Goal: Navigation & Orientation: Find specific page/section

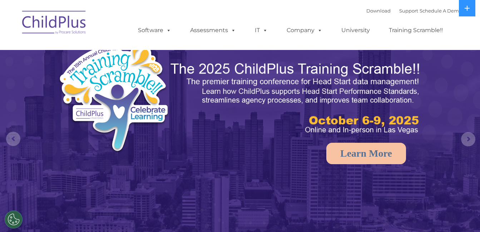
select select "MEDIUM"
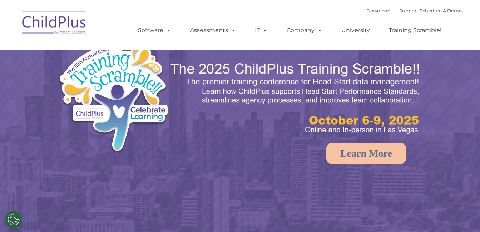
select select "MEDIUM"
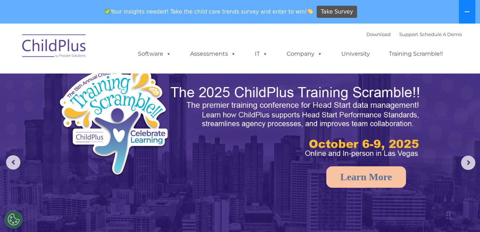
click at [466, 14] on icon at bounding box center [467, 12] width 6 height 6
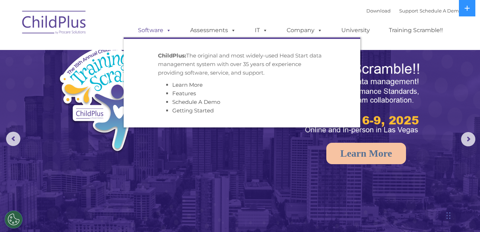
click at [167, 31] on span at bounding box center [167, 30] width 8 height 7
